Goal: Navigation & Orientation: Find specific page/section

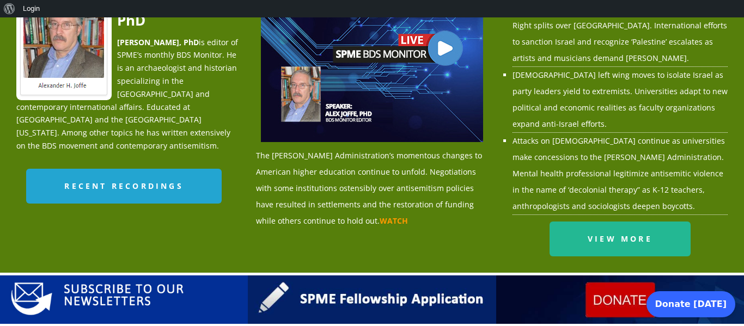
scroll to position [1209, 0]
click at [620, 276] on img at bounding box center [620, 300] width 248 height 48
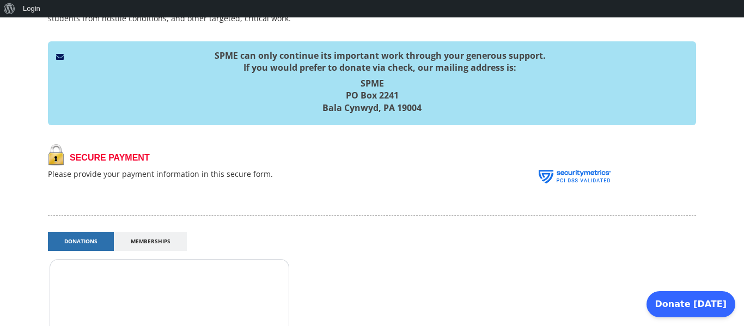
scroll to position [332, 0]
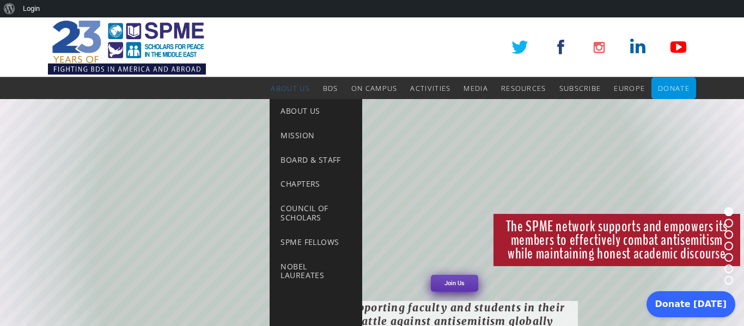
click at [293, 98] on link "About Us" at bounding box center [290, 88] width 39 height 22
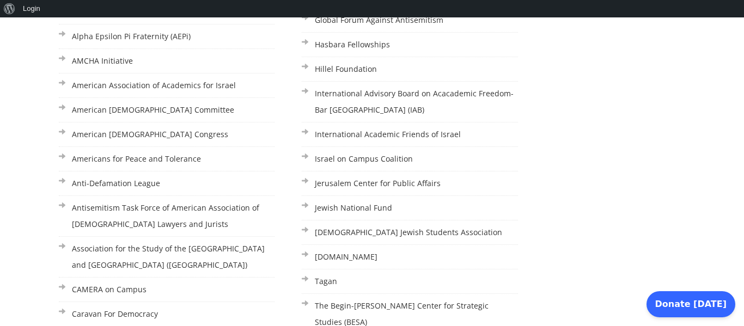
scroll to position [1026, 0]
